Goal: Information Seeking & Learning: Learn about a topic

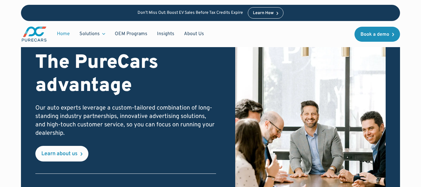
scroll to position [1021, 0]
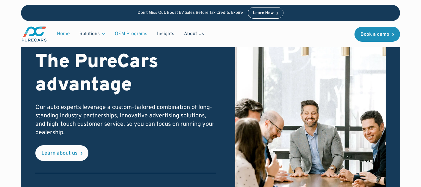
click at [138, 33] on link "OEM Programs" at bounding box center [131, 33] width 42 height 11
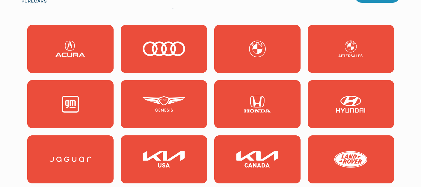
scroll to position [582, 0]
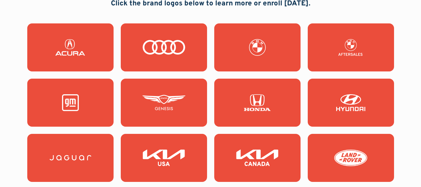
click at [82, 45] on img at bounding box center [70, 47] width 43 height 17
click at [149, 98] on img at bounding box center [163, 102] width 43 height 17
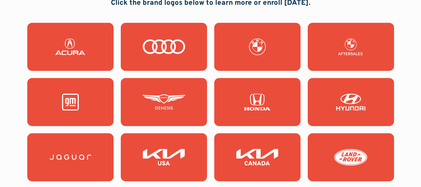
click at [344, 152] on img at bounding box center [350, 157] width 43 height 17
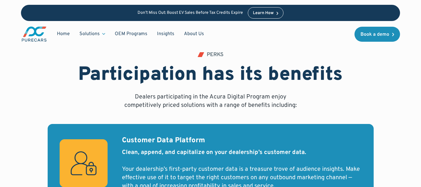
scroll to position [242, 0]
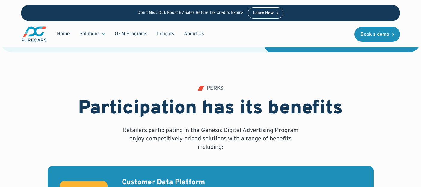
scroll to position [219, 0]
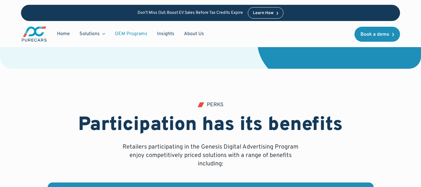
click at [130, 32] on link "OEM Programs" at bounding box center [131, 33] width 42 height 11
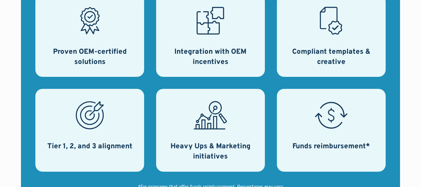
scroll to position [309, 0]
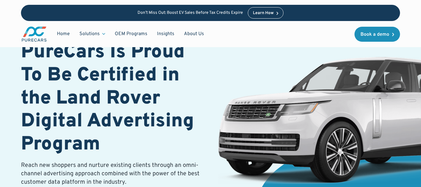
scroll to position [53, 0]
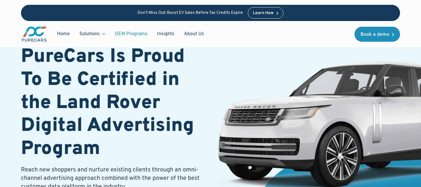
click at [131, 35] on link "OEM Programs" at bounding box center [131, 33] width 42 height 11
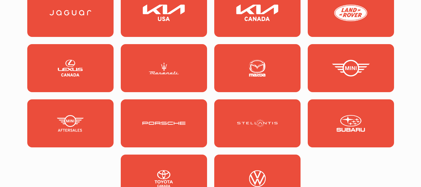
scroll to position [729, 0]
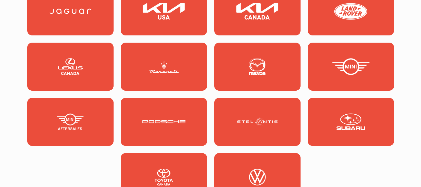
click at [170, 67] on img at bounding box center [163, 66] width 43 height 17
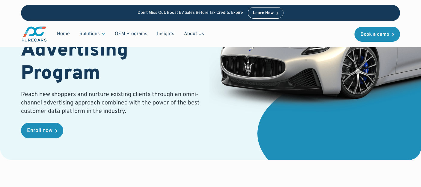
scroll to position [126, 0]
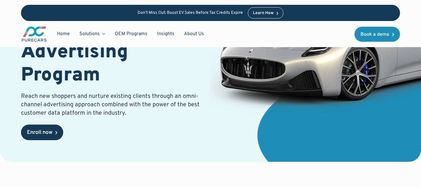
click at [31, 132] on div "Enroll now" at bounding box center [39, 132] width 25 height 5
